Goal: Information Seeking & Learning: Check status

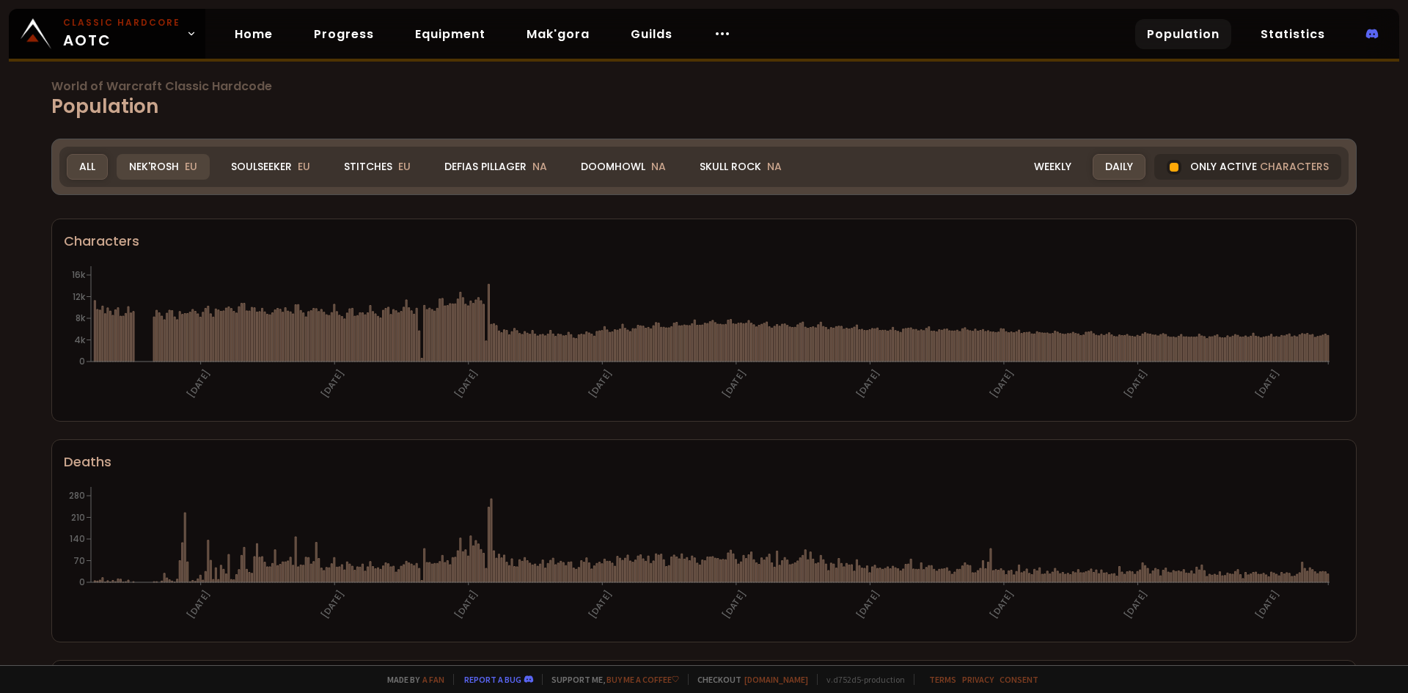
click at [138, 161] on div "Nek'Rosh EU" at bounding box center [163, 167] width 93 height 26
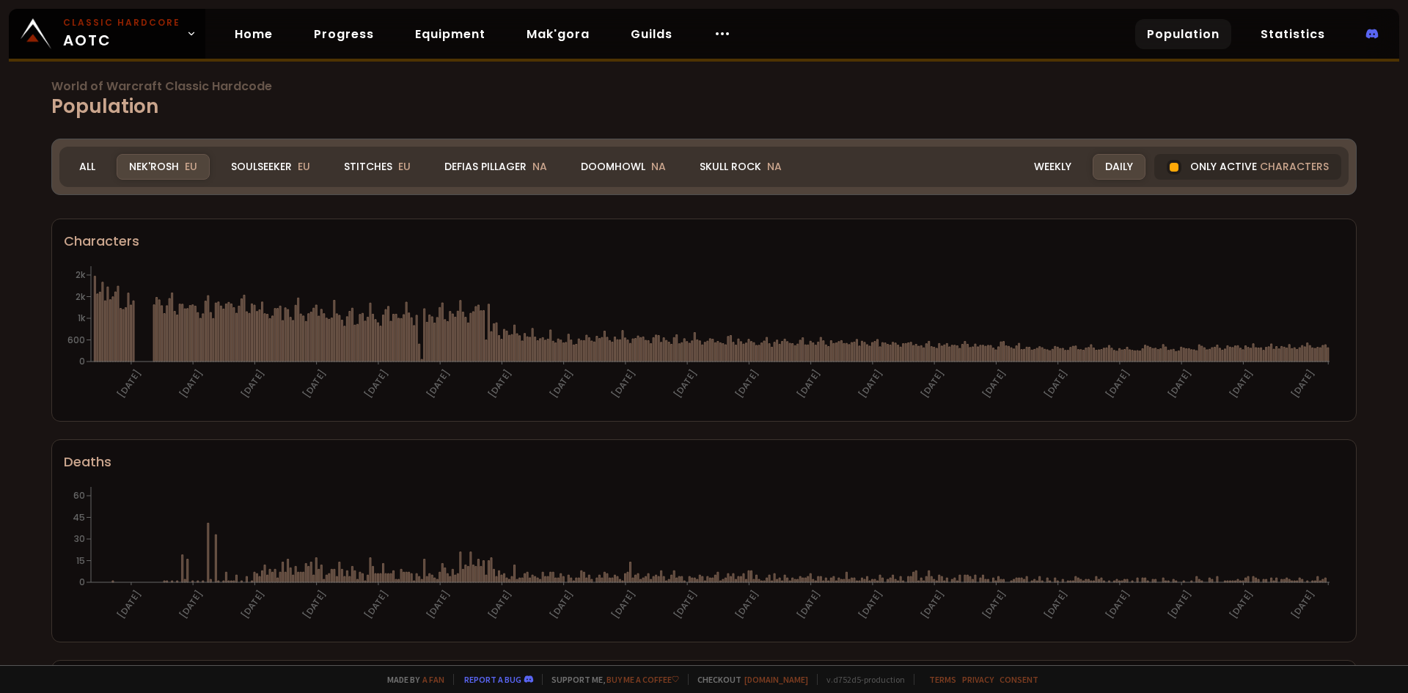
click at [278, 153] on div "Realm Nek'Rosh All Nek'Rosh EU Soulseeker EU Stitches EU Defias Pillager NA Doo…" at bounding box center [703, 167] width 1289 height 40
click at [278, 158] on div "Soulseeker EU" at bounding box center [271, 167] width 104 height 26
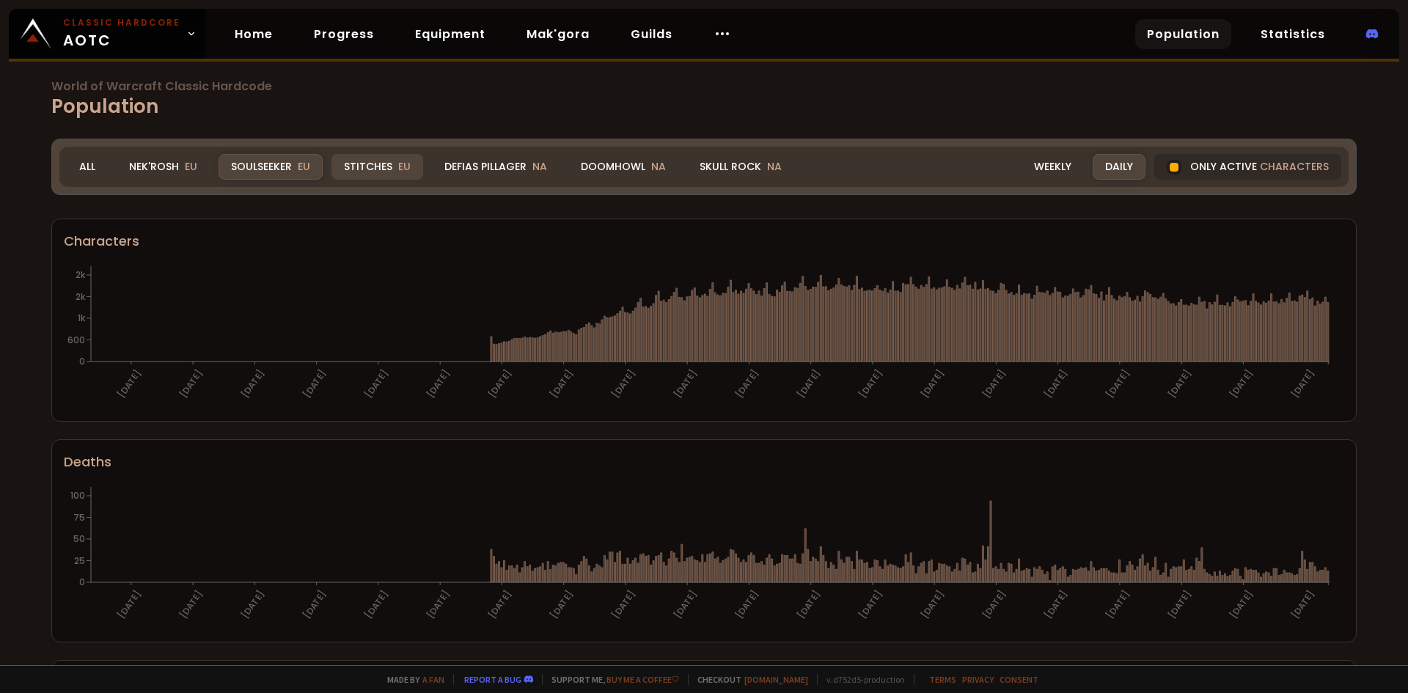
click at [375, 162] on div "Stitches EU" at bounding box center [377, 167] width 92 height 26
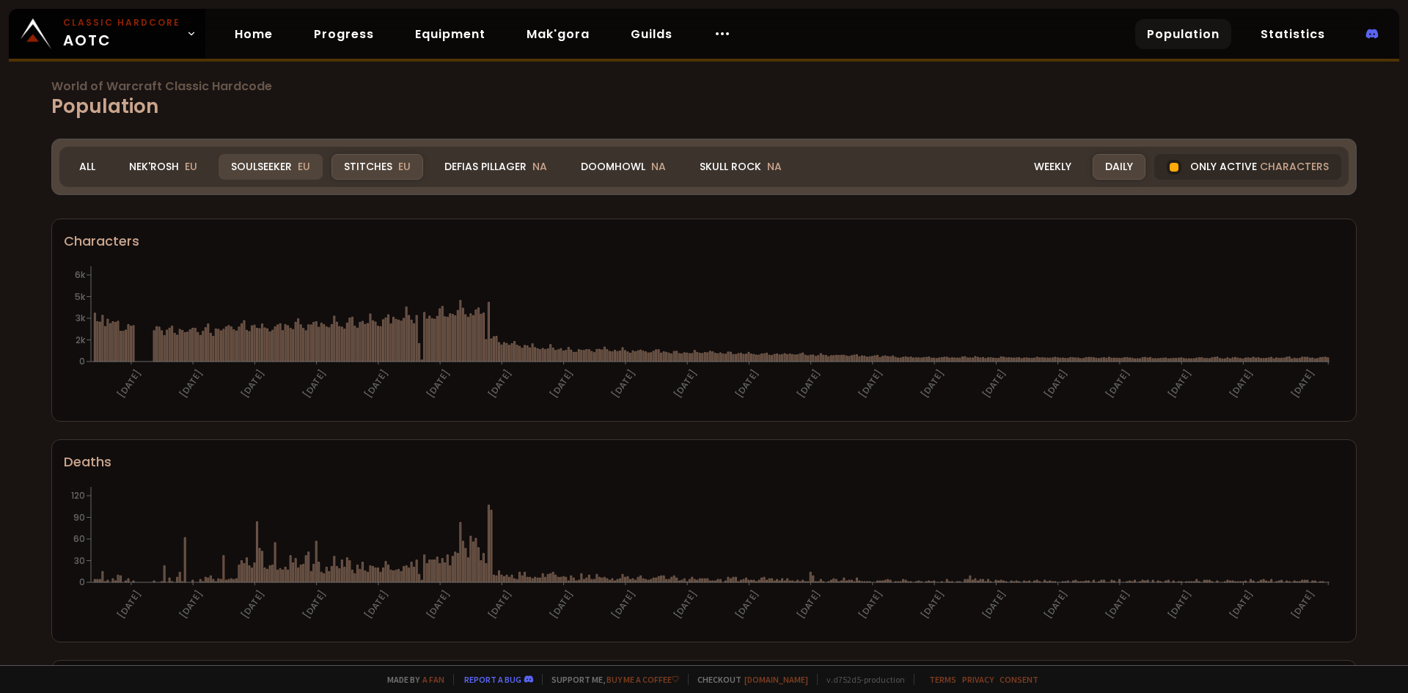
click at [261, 162] on div "Soulseeker EU" at bounding box center [271, 167] width 104 height 26
